Goal: Task Accomplishment & Management: Complete application form

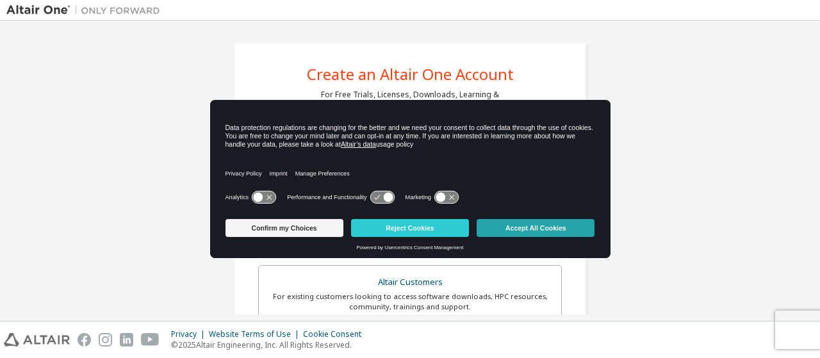
click at [562, 227] on button "Accept All Cookies" at bounding box center [536, 228] width 118 height 18
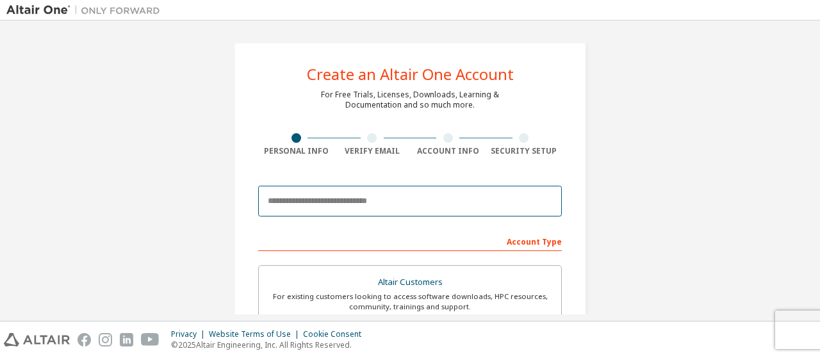
click at [315, 208] on input "email" at bounding box center [410, 201] width 304 height 31
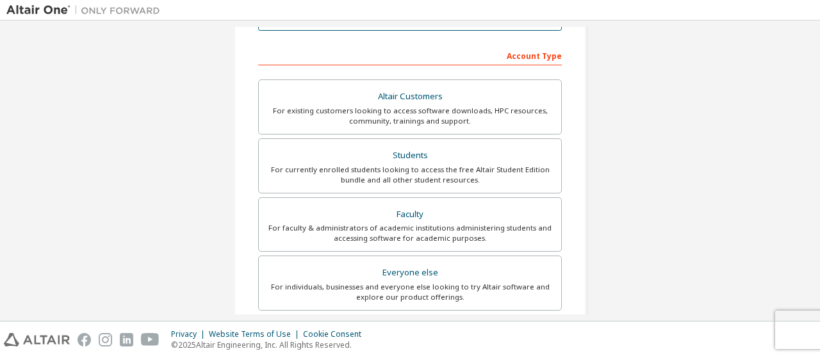
scroll to position [128, 0]
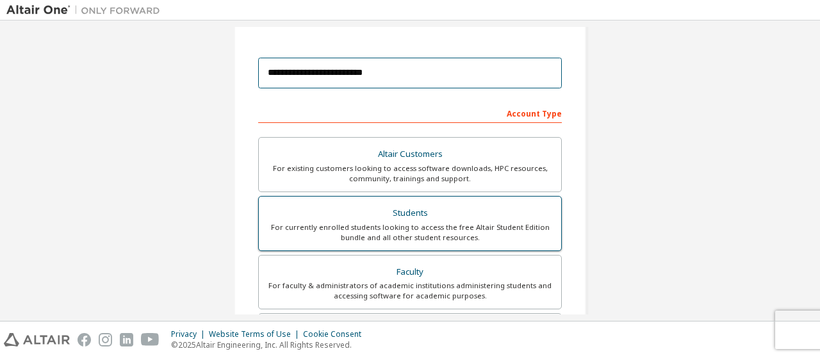
type input "**********"
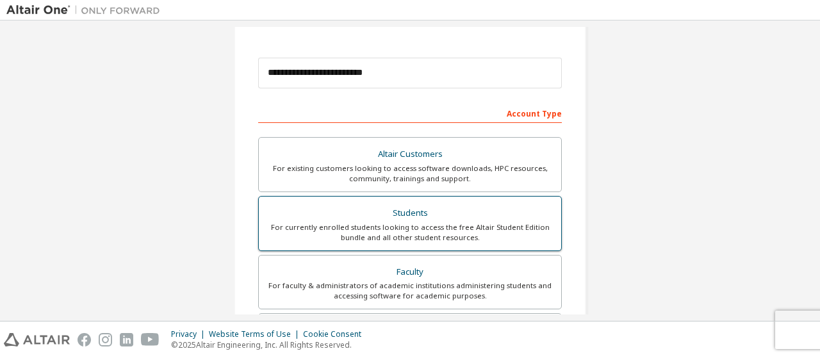
drag, startPoint x: 421, startPoint y: 227, endPoint x: 434, endPoint y: 224, distance: 13.8
click at [421, 227] on div "For currently enrolled students looking to access the free Altair Student Editi…" at bounding box center [409, 232] width 287 height 20
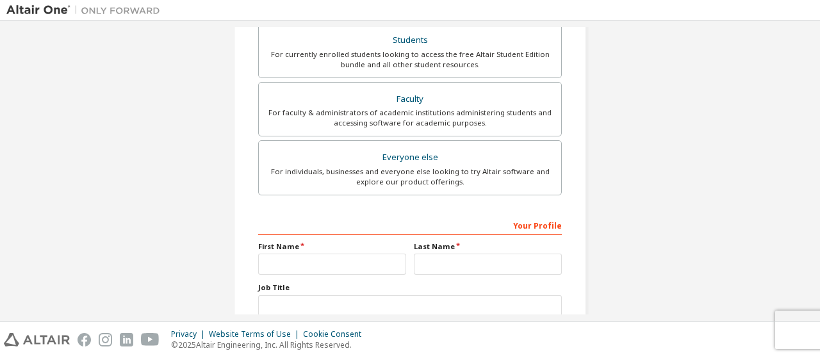
scroll to position [320, 0]
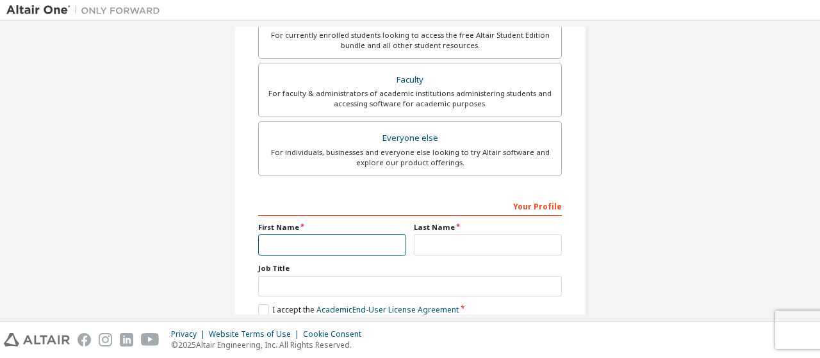
click at [307, 240] on input "text" at bounding box center [332, 244] width 148 height 21
type input "*****"
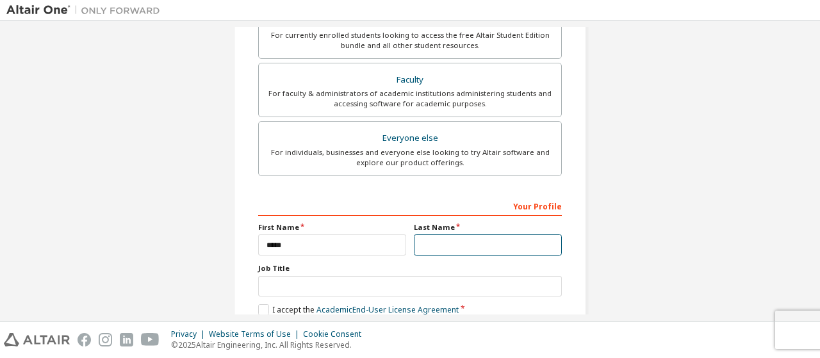
click at [459, 238] on input "text" at bounding box center [488, 244] width 148 height 21
type input "******"
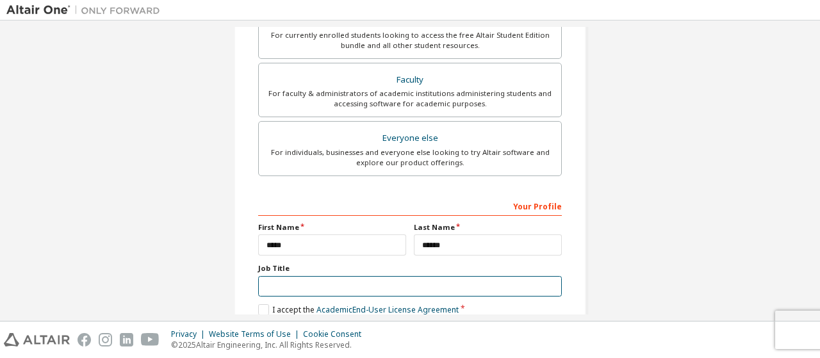
click at [280, 286] on input "text" at bounding box center [410, 286] width 304 height 21
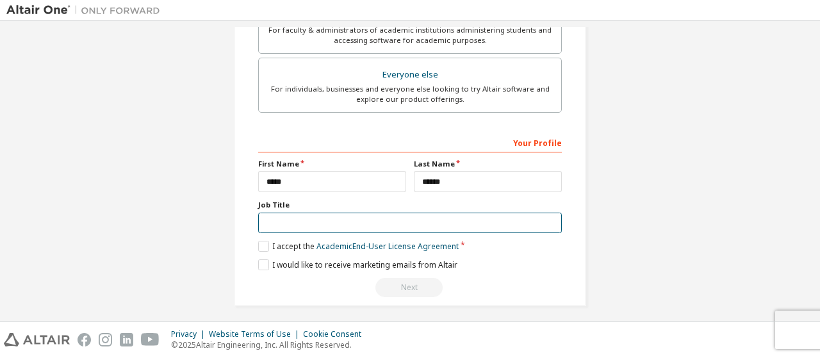
scroll to position [387, 0]
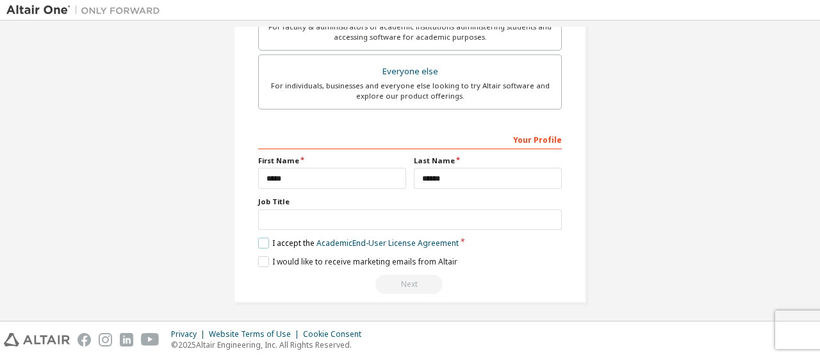
click at [268, 238] on label "I accept the Academic End-User License Agreement" at bounding box center [358, 243] width 200 height 11
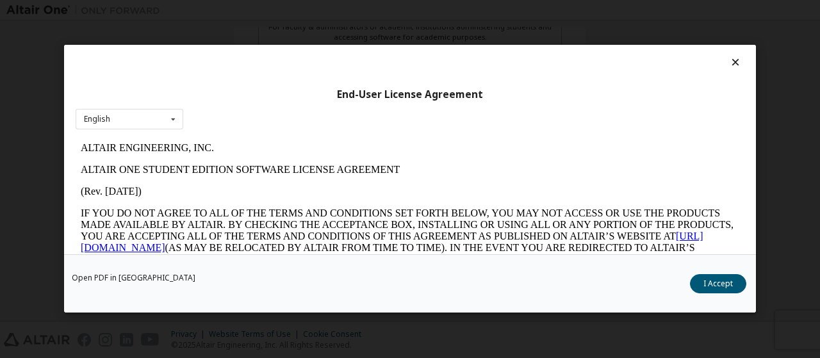
scroll to position [0, 0]
click at [730, 274] on div "Open PDF in New Tab I Accept" at bounding box center [410, 284] width 692 height 58
click at [710, 282] on button "I Accept" at bounding box center [718, 284] width 56 height 19
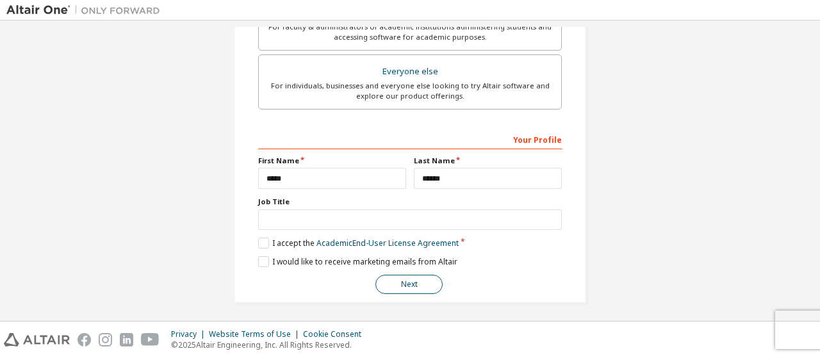
click at [414, 282] on button "Next" at bounding box center [408, 284] width 67 height 19
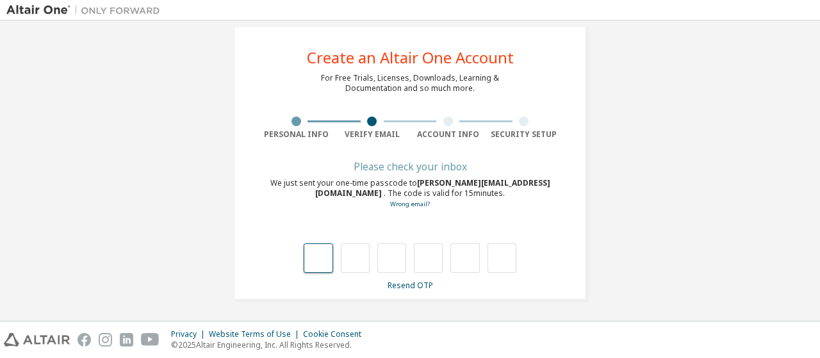
type input "*"
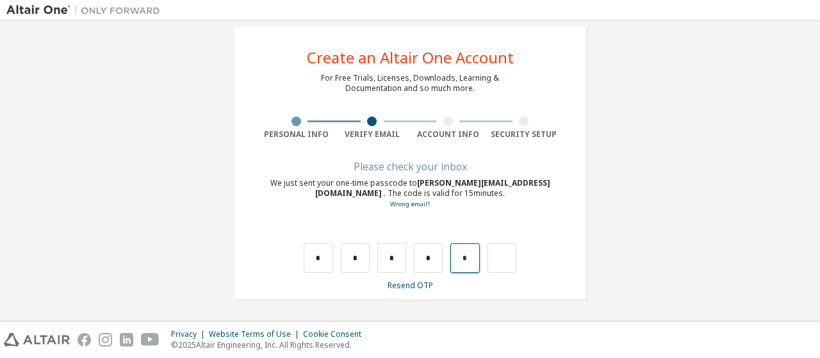
click at [455, 257] on input "*" at bounding box center [464, 257] width 29 height 29
type input "*"
